Goal: Task Accomplishment & Management: Complete application form

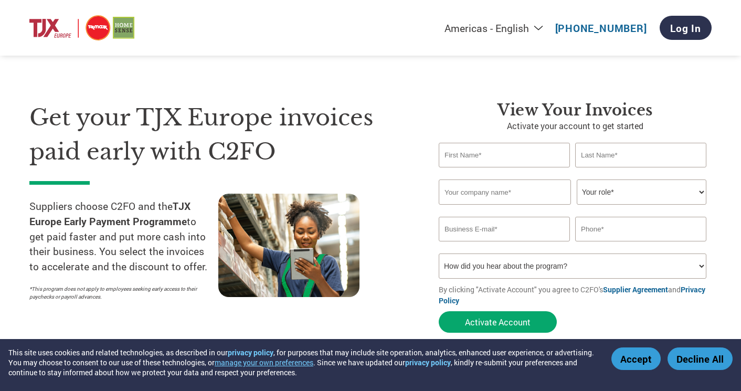
select select "en-[GEOGRAPHIC_DATA]"
type input "[PERSON_NAME]"
type input "Terramezzo Ltd"
select select "CEO"
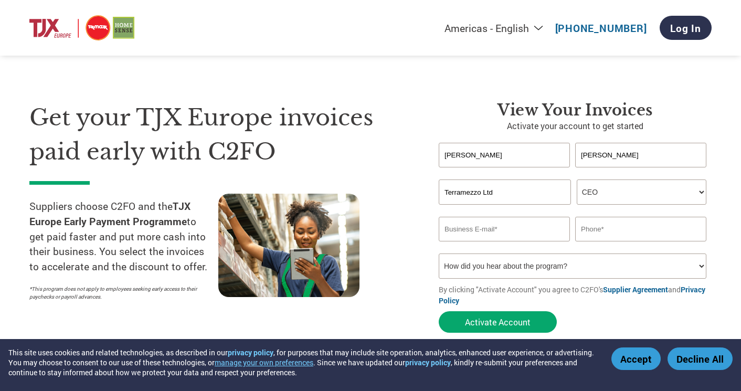
type input "[EMAIL_ADDRESS][DOMAIN_NAME]"
type input "07988843888"
select select "Email"
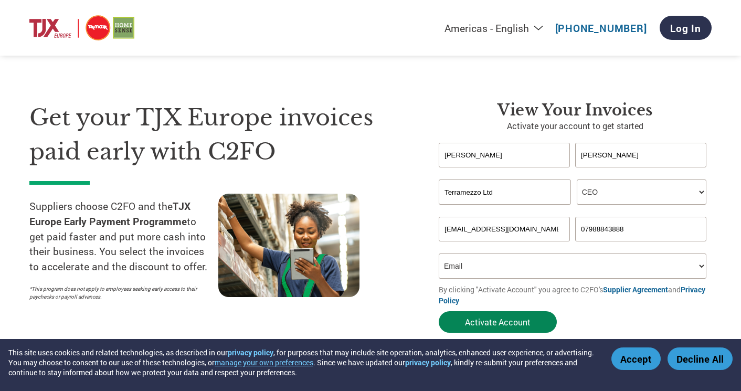
click at [497, 321] on button "Activate Account" at bounding box center [498, 322] width 118 height 22
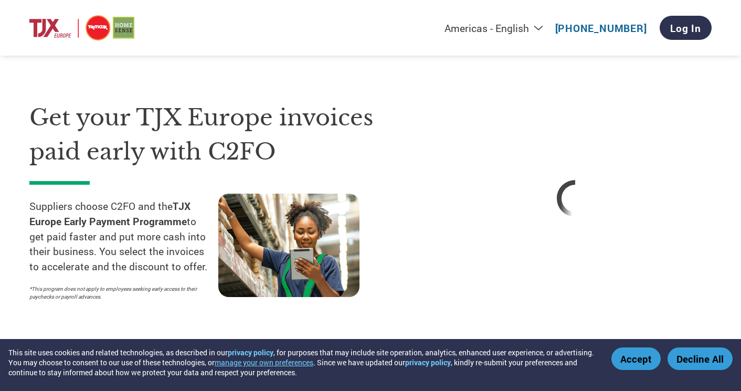
click at [644, 360] on button "Accept" at bounding box center [635, 358] width 49 height 23
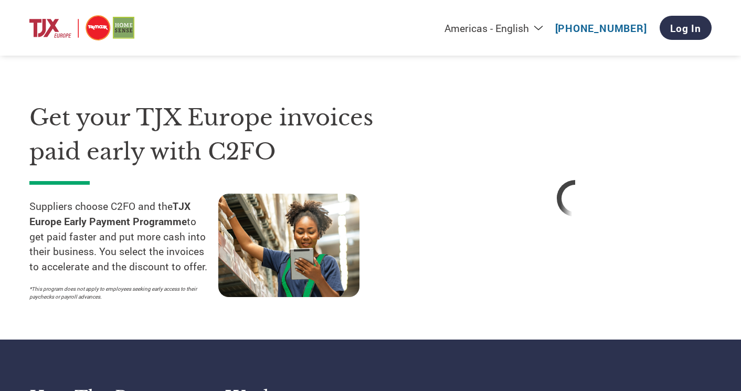
select select "en-[GEOGRAPHIC_DATA]"
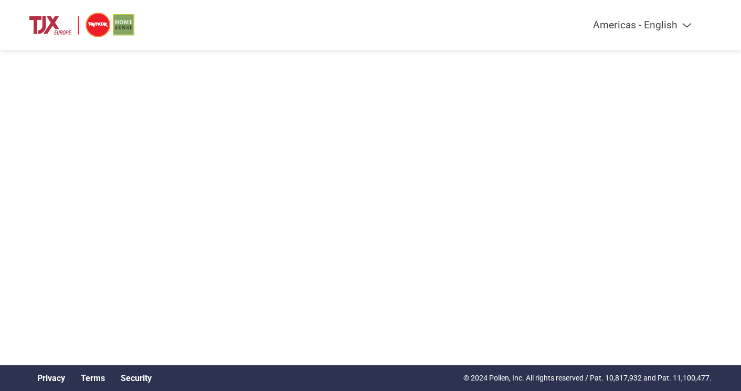
select select "en-[GEOGRAPHIC_DATA]"
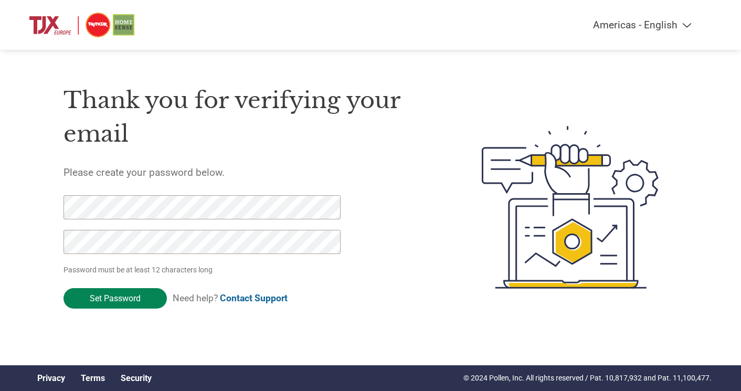
click at [120, 301] on input "Set Password" at bounding box center [114, 298] width 103 height 20
